Goal: Find specific page/section: Find specific page/section

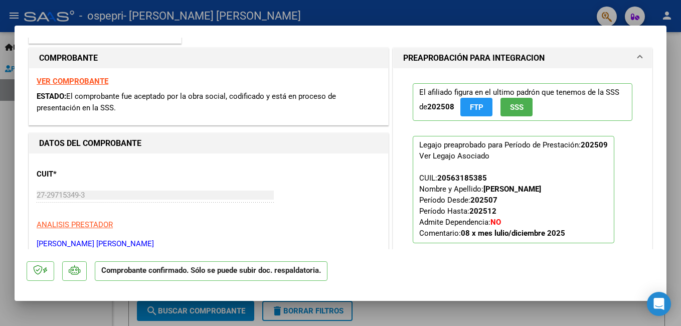
scroll to position [88, 0]
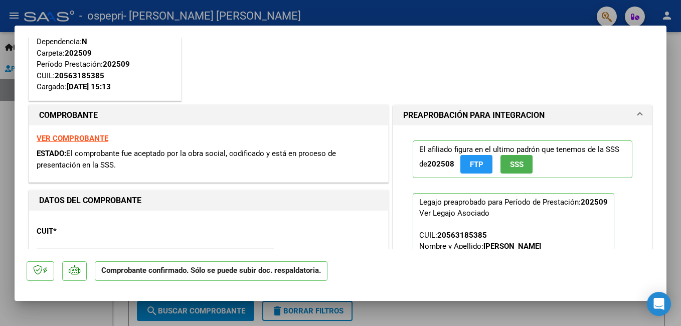
click at [103, 138] on strong "VER COMPROBANTE" at bounding box center [73, 138] width 72 height 9
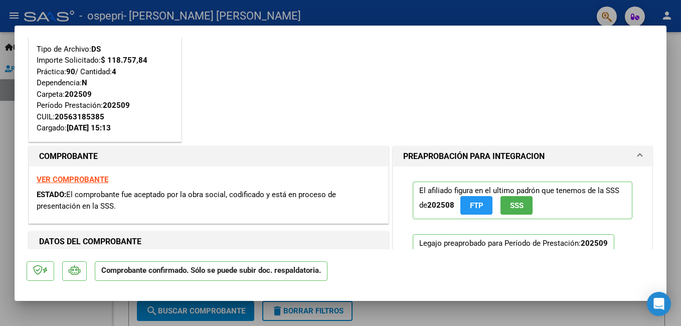
scroll to position [100, 0]
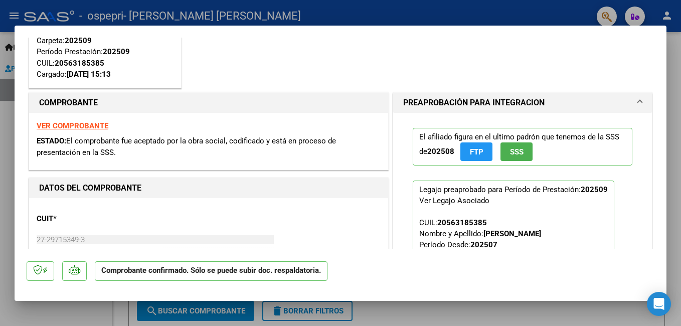
click at [510, 155] on span "SSS" at bounding box center [517, 151] width 14 height 9
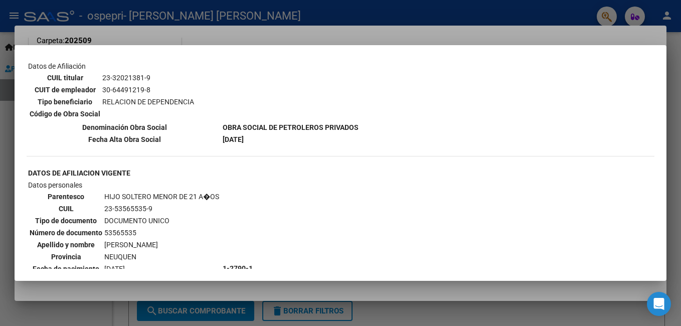
scroll to position [841, 0]
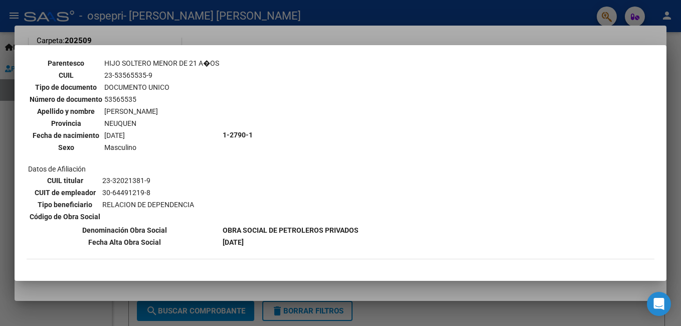
click at [558, 14] on div at bounding box center [340, 163] width 681 height 326
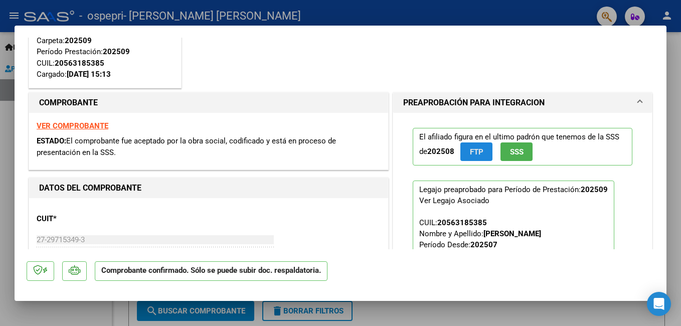
click at [476, 151] on span "FTP" at bounding box center [477, 151] width 14 height 9
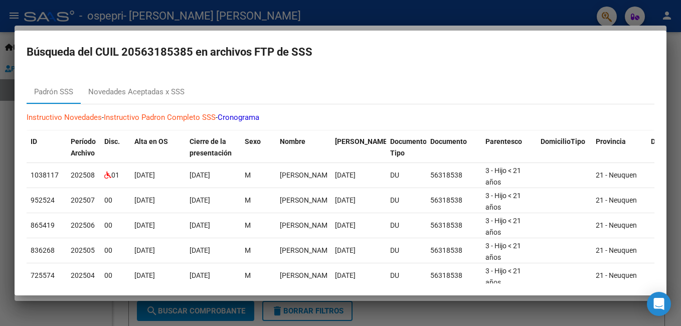
click at [542, 11] on div at bounding box center [340, 163] width 681 height 326
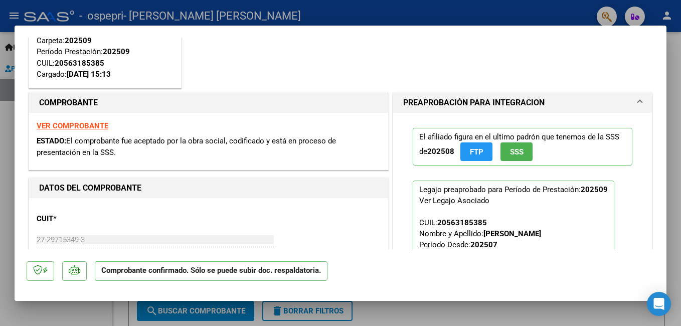
click at [675, 70] on div at bounding box center [340, 163] width 681 height 326
type input "$ 0,00"
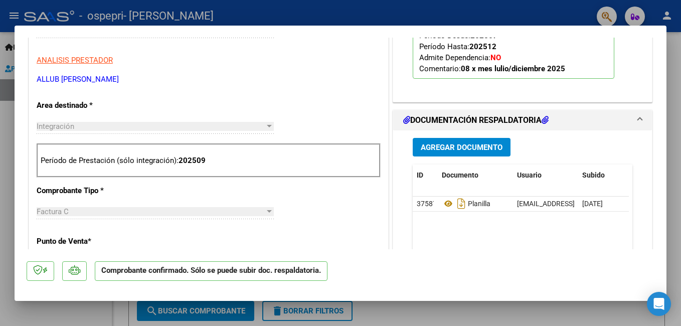
scroll to position [401, 0]
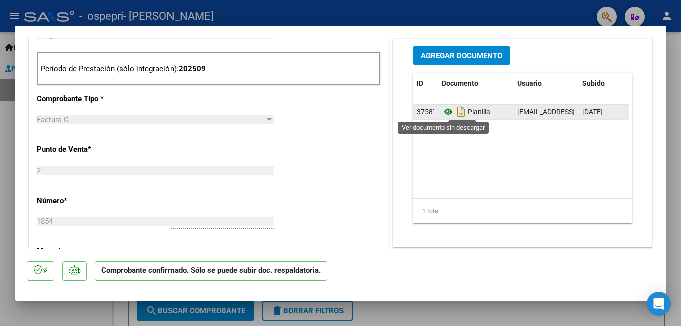
click at [443, 112] on icon at bounding box center [448, 112] width 13 height 12
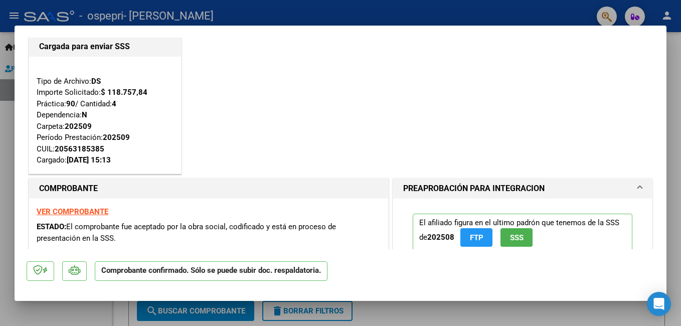
scroll to position [0, 0]
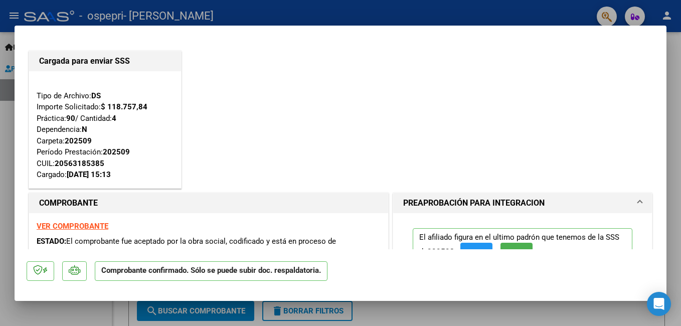
click at [297, 5] on div at bounding box center [340, 163] width 681 height 326
type input "$ 0,00"
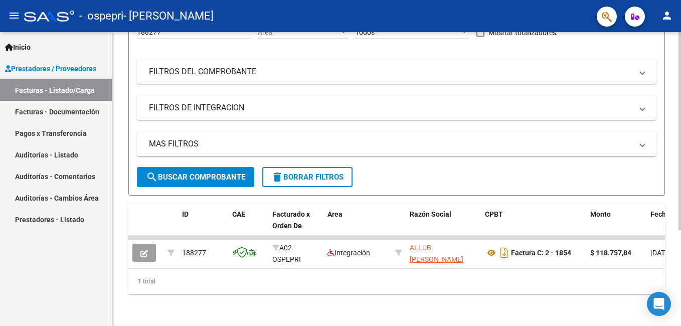
scroll to position [142, 0]
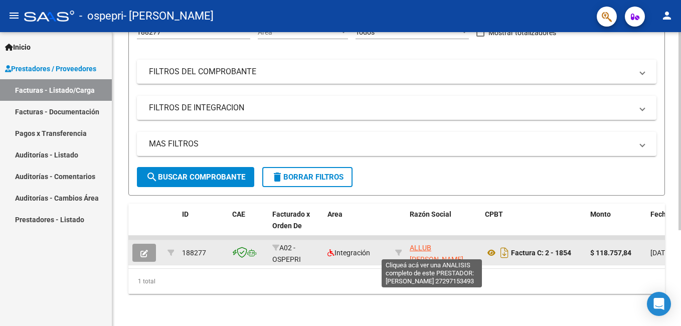
click at [417, 253] on span "ALLUB [PERSON_NAME]" at bounding box center [437, 254] width 54 height 20
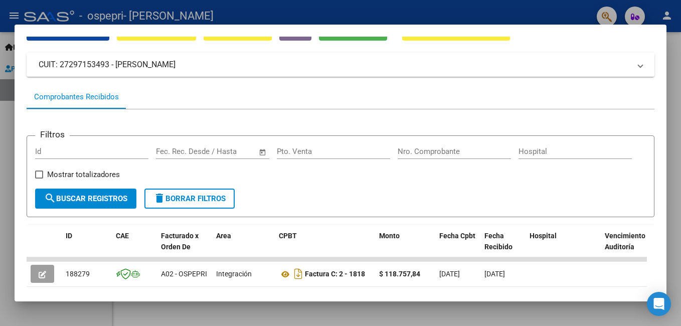
scroll to position [0, 0]
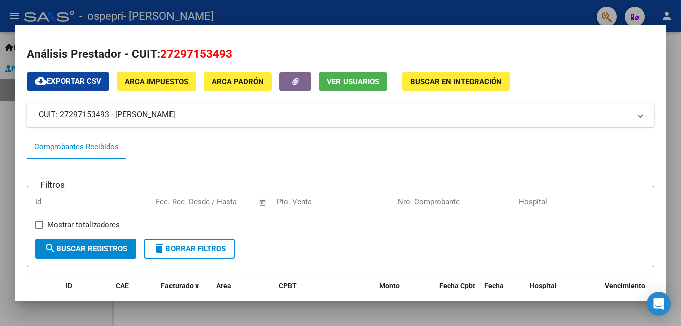
click at [548, 8] on div at bounding box center [340, 163] width 681 height 326
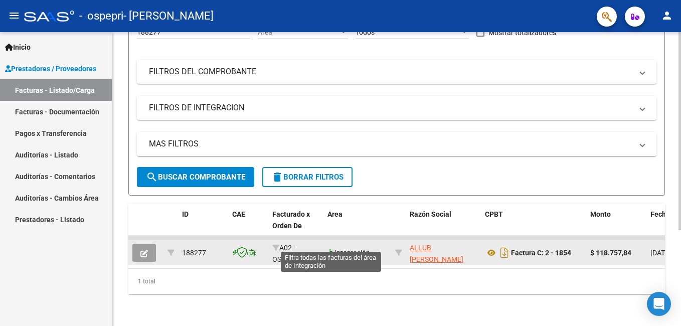
click at [333, 249] on icon at bounding box center [331, 252] width 7 height 7
click at [334, 249] on icon at bounding box center [331, 252] width 7 height 7
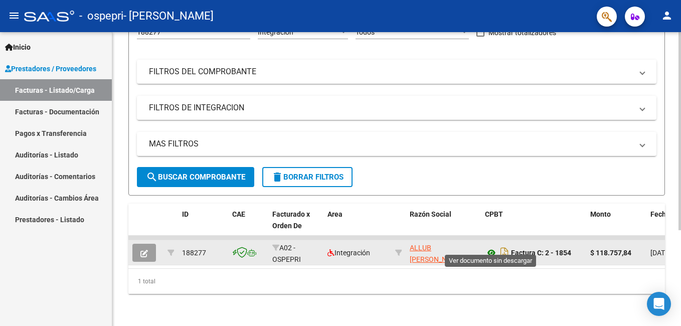
click at [492, 247] on icon at bounding box center [491, 253] width 13 height 12
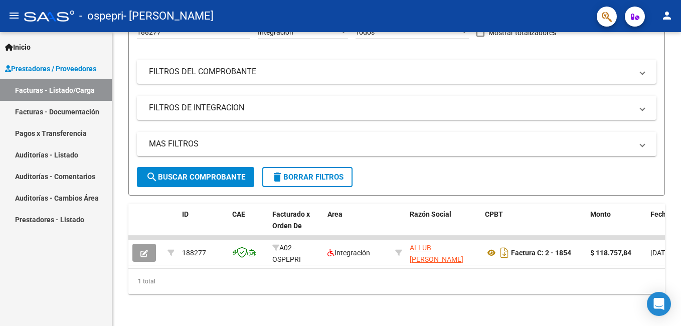
click at [82, 173] on link "Auditorías - Comentarios" at bounding box center [56, 177] width 112 height 22
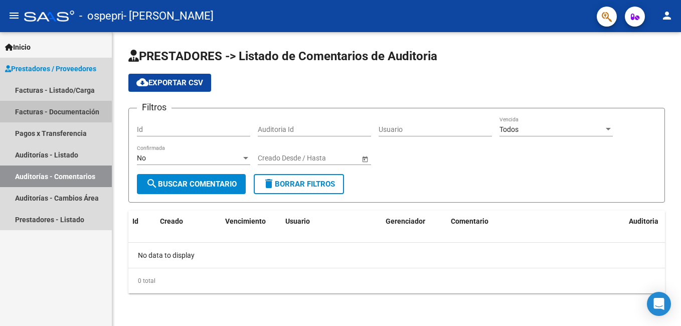
click at [75, 111] on link "Facturas - Documentación" at bounding box center [56, 112] width 112 height 22
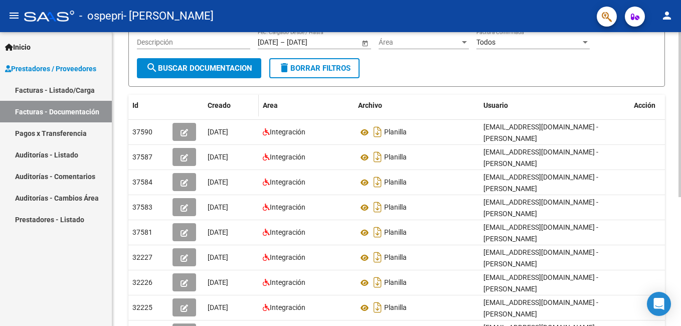
scroll to position [29, 0]
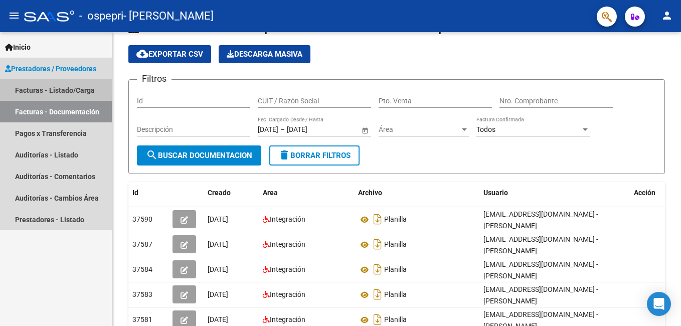
click at [76, 90] on link "Facturas - Listado/Carga" at bounding box center [56, 90] width 112 height 22
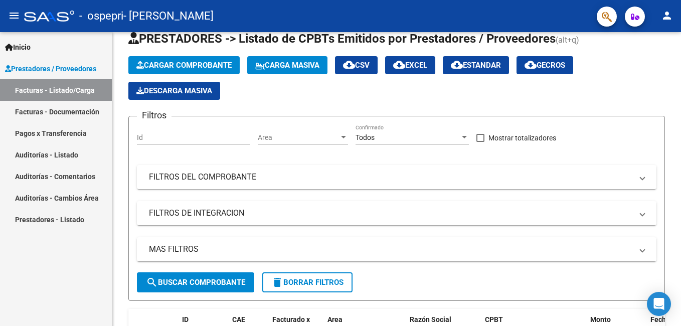
click at [83, 63] on span "Prestadores / Proveedores" at bounding box center [50, 68] width 91 height 11
